Goal: Task Accomplishment & Management: Use online tool/utility

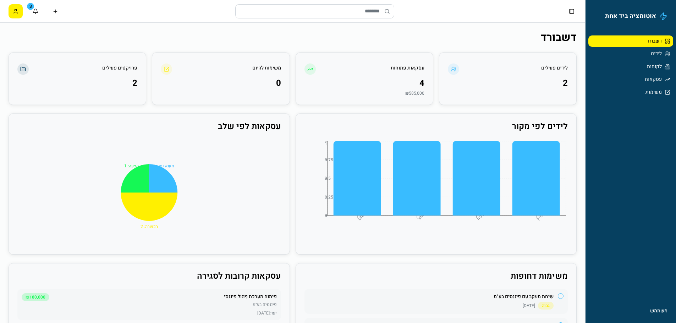
click at [16, 12] on html "אוטומציה ביד אחת דשבורד לידים לקוחות עסקאות משימות משתמש Toggle Sidebar 3 דשבור…" at bounding box center [338, 231] width 676 height 462
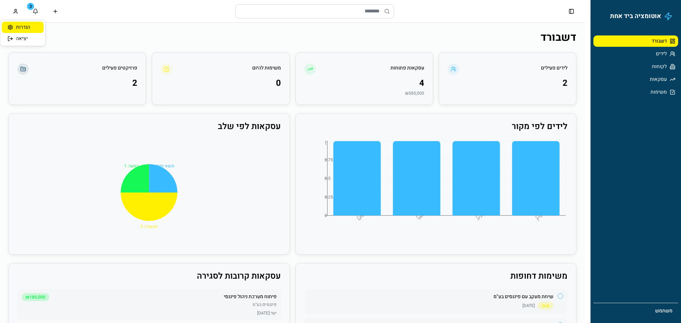
click at [24, 29] on div "הגדרות" at bounding box center [23, 27] width 42 height 11
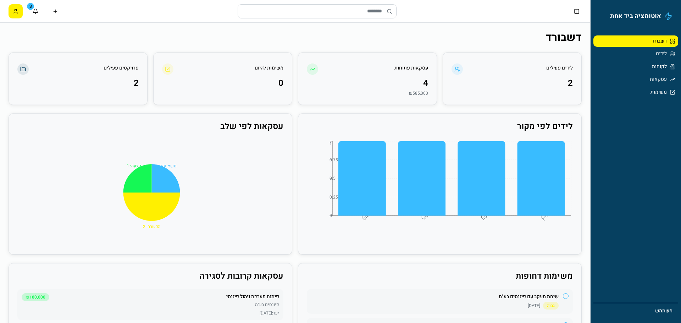
click at [14, 9] on html "אוטומציה ביד אחת דשבורד לידים לקוחות עסקאות משימות משתמש Toggle Sidebar 3 דשבור…" at bounding box center [340, 231] width 681 height 462
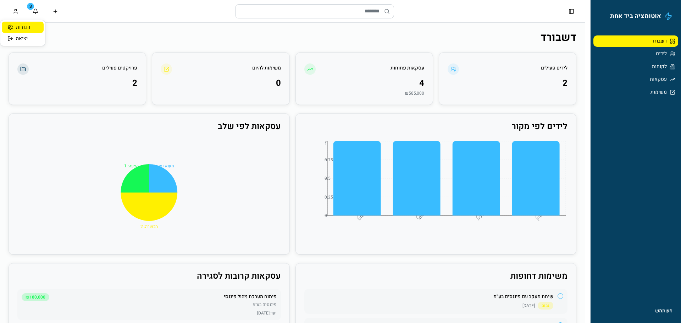
click at [20, 27] on div "הגדרות" at bounding box center [23, 27] width 42 height 11
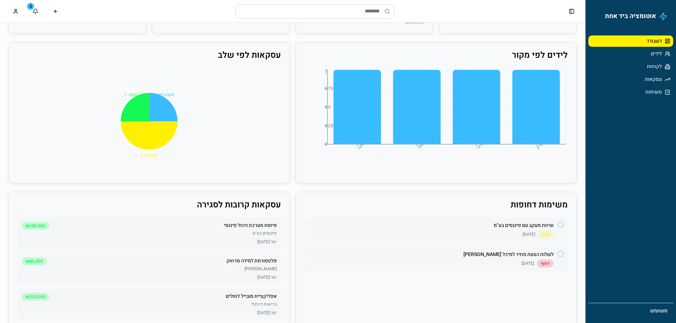
scroll to position [85, 0]
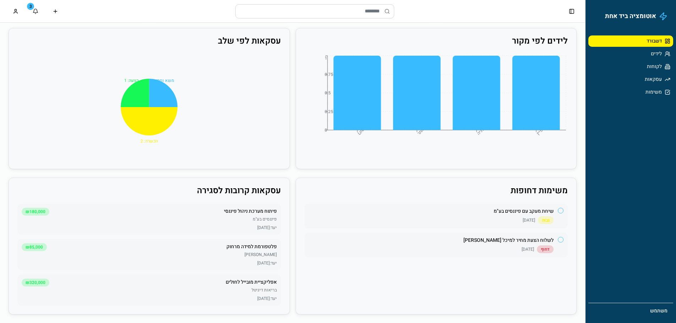
click at [663, 311] on span "משתמש" at bounding box center [630, 311] width 73 height 7
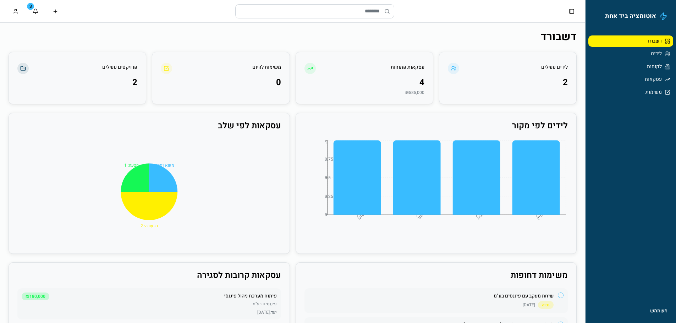
scroll to position [0, 0]
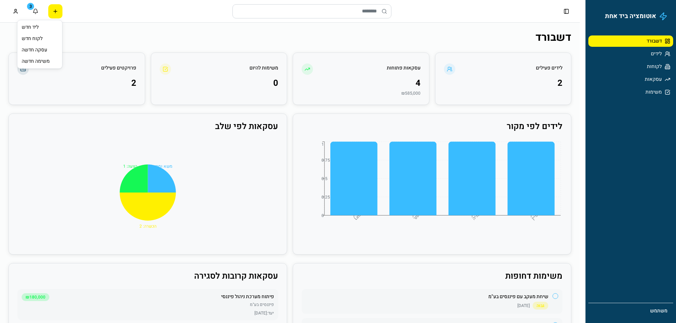
click at [52, 12] on html "אוטומציה ביד אחת דשבורד לידים לקוחות עסקאות משימות משתמש Toggle Sidebar 3 דשבור…" at bounding box center [338, 231] width 676 height 462
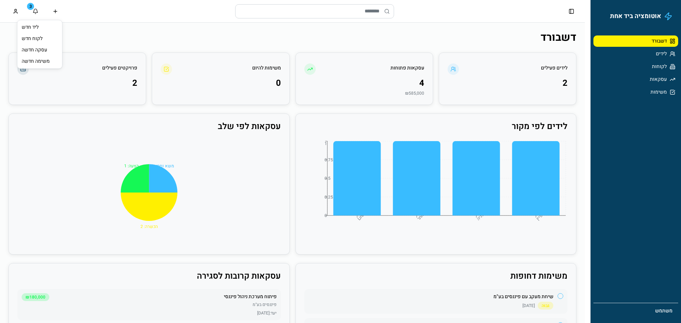
click at [122, 13] on html "אוטומציה ביד אחת דשבורד לידים לקוחות עסקאות משימות משתמש Toggle Sidebar 3 דשבור…" at bounding box center [340, 231] width 681 height 462
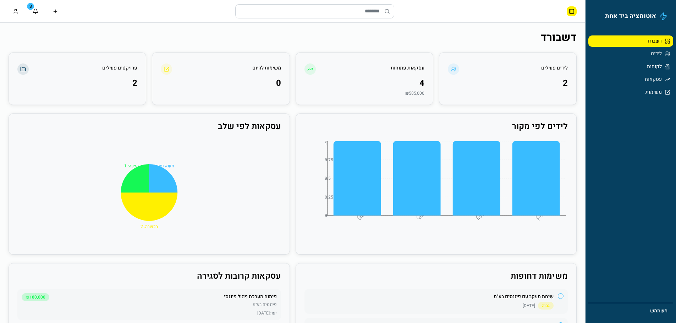
click at [568, 11] on button "Toggle Sidebar" at bounding box center [571, 11] width 10 height 10
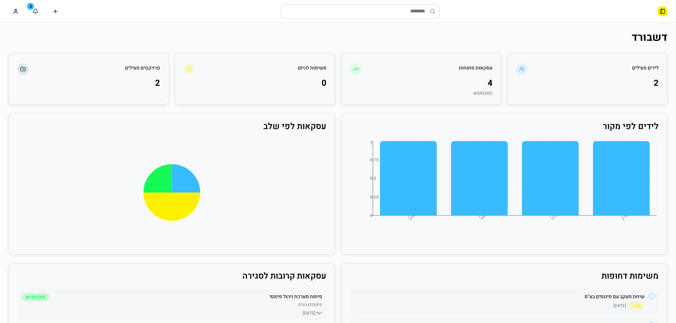
click at [664, 12] on button "Toggle Sidebar" at bounding box center [662, 11] width 10 height 10
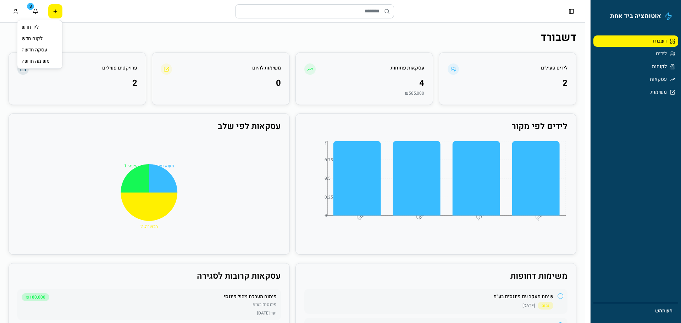
click at [54, 11] on html "אוטומציה ביד אחת דשבורד לידים לקוחות עסקאות משימות משתמש Toggle Sidebar 3 דשבור…" at bounding box center [340, 231] width 681 height 462
click at [52, 66] on div "משימה חדשה" at bounding box center [40, 61] width 42 height 11
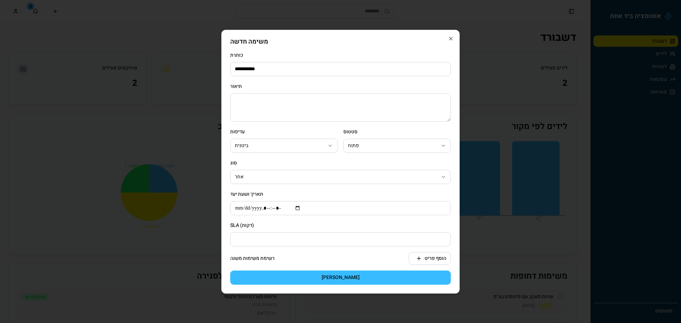
click at [246, 71] on input "**********" at bounding box center [340, 69] width 221 height 14
type input "**********"
click at [423, 141] on body "**********" at bounding box center [338, 231] width 676 height 462
click at [426, 259] on button "הוסף פריט" at bounding box center [430, 258] width 42 height 13
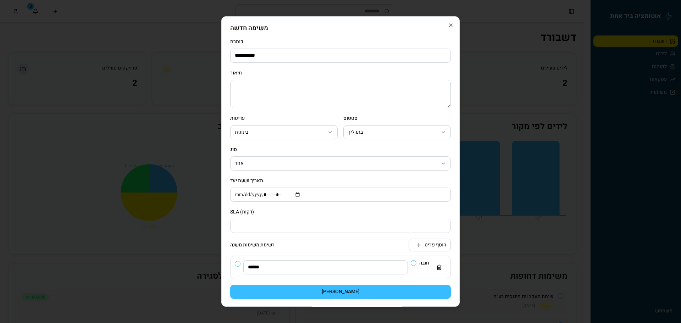
type input "******"
click at [411, 262] on button "חובה" at bounding box center [414, 263] width 6 height 6
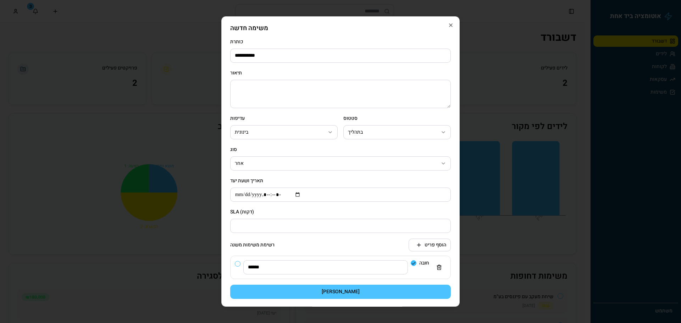
click at [403, 287] on button "[PERSON_NAME]" at bounding box center [340, 292] width 221 height 14
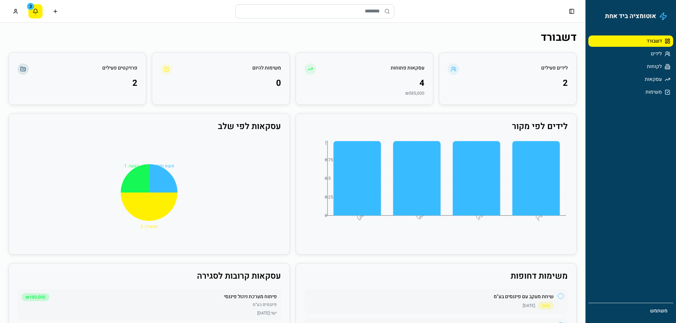
click at [35, 8] on button "3" at bounding box center [35, 11] width 14 height 14
click at [37, 7] on button "3" at bounding box center [35, 11] width 14 height 14
click at [32, 6] on div "3" at bounding box center [30, 6] width 7 height 7
click at [637, 68] on link "לקוחות" at bounding box center [630, 66] width 85 height 11
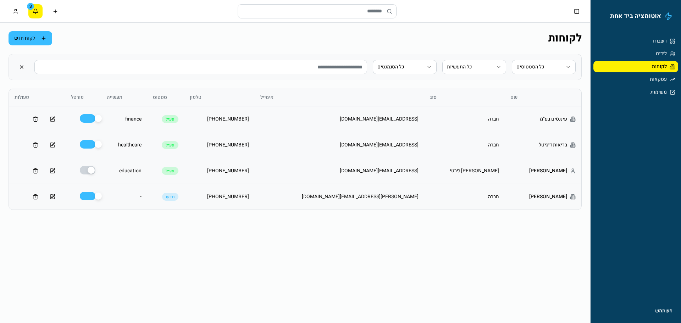
click at [32, 11] on button "3" at bounding box center [35, 11] width 14 height 14
click at [32, 6] on div "3" at bounding box center [30, 6] width 7 height 7
click at [29, 3] on div "3" at bounding box center [30, 6] width 7 height 7
click at [41, 10] on button "3" at bounding box center [35, 11] width 14 height 14
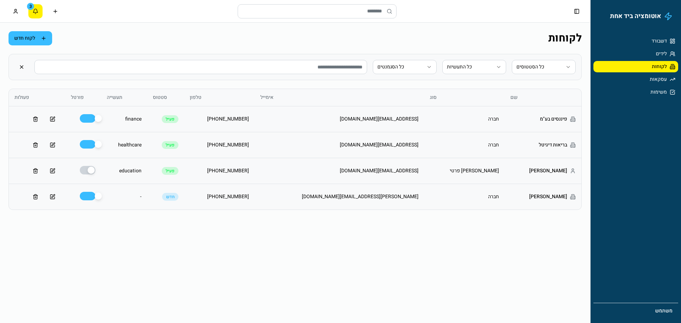
click at [41, 10] on button "3" at bounding box center [35, 11] width 14 height 14
click at [629, 81] on link "עסקאות" at bounding box center [635, 79] width 85 height 11
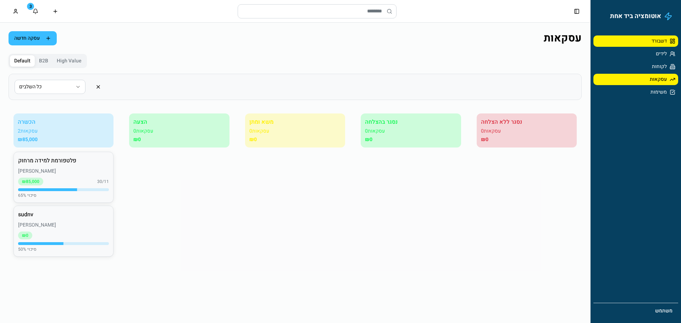
click at [625, 38] on link "דשבורד" at bounding box center [635, 40] width 85 height 11
